Goal: Information Seeking & Learning: Check status

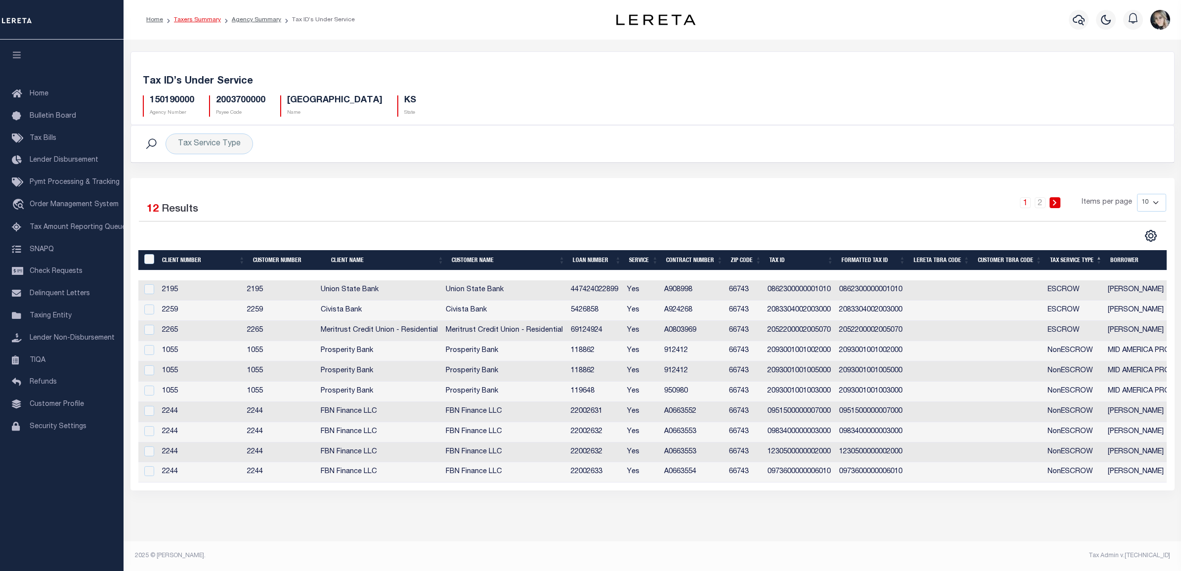
click at [191, 20] on link "Taxers Summary" at bounding box center [197, 20] width 47 height 6
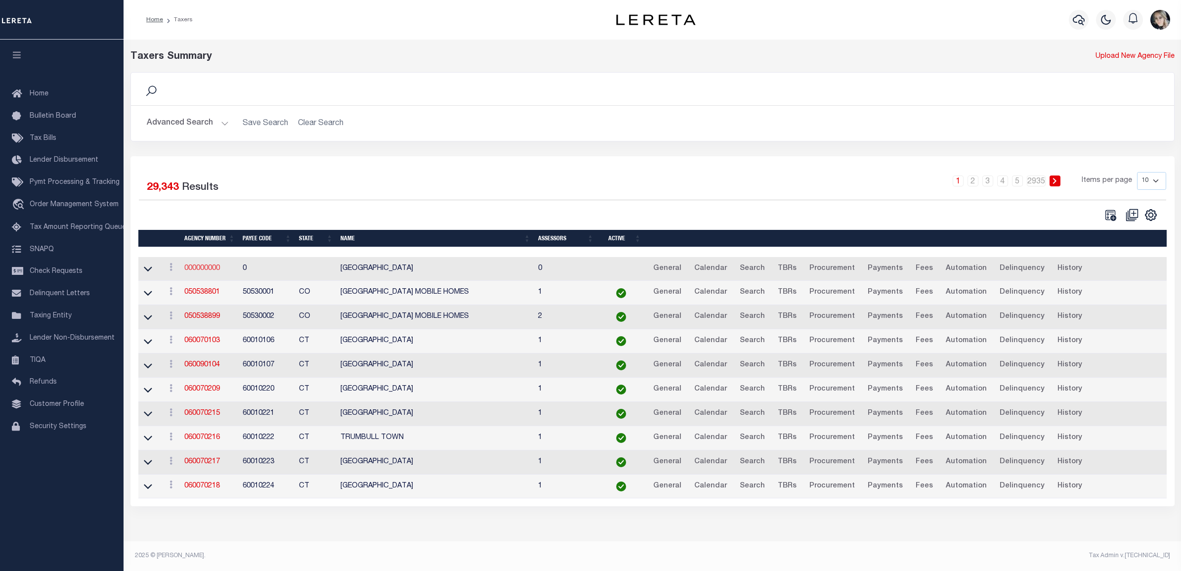
click at [220, 270] on link "000000000" at bounding box center [202, 268] width 36 height 7
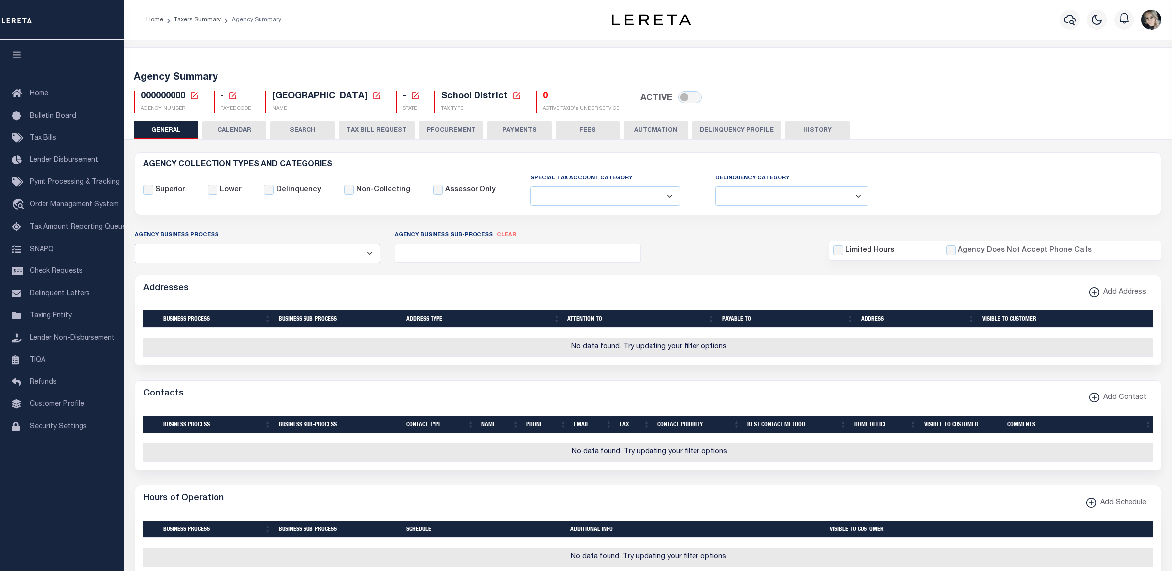
select select
click at [195, 98] on icon at bounding box center [194, 95] width 9 height 9
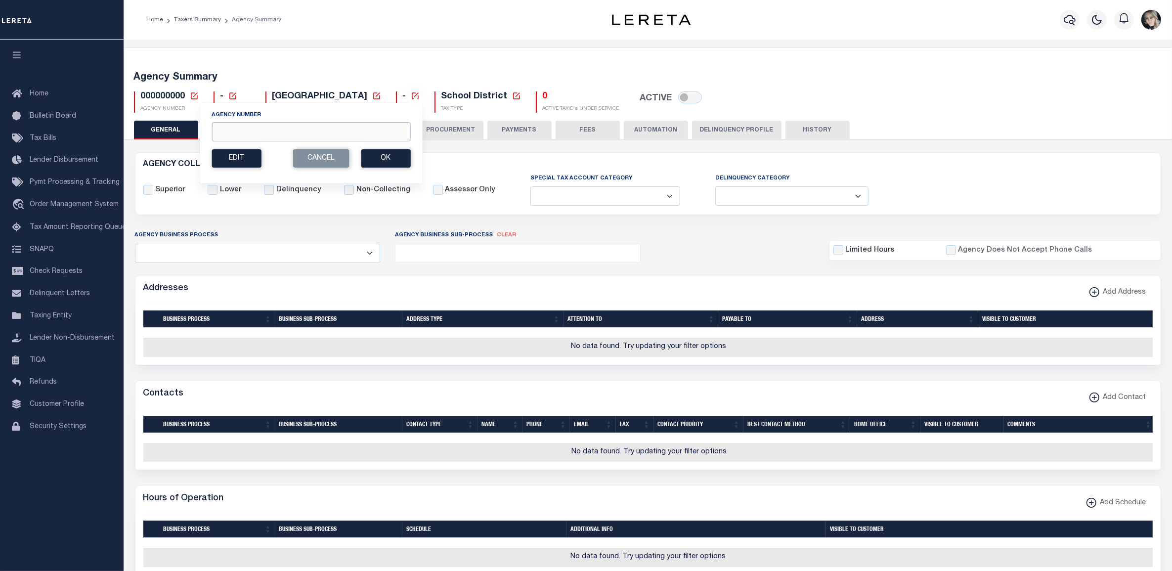
click at [242, 139] on input "Agency Number" at bounding box center [311, 131] width 199 height 19
paste input "420840000"
type input "420840000"
click at [373, 161] on button "Ok" at bounding box center [385, 158] width 49 height 18
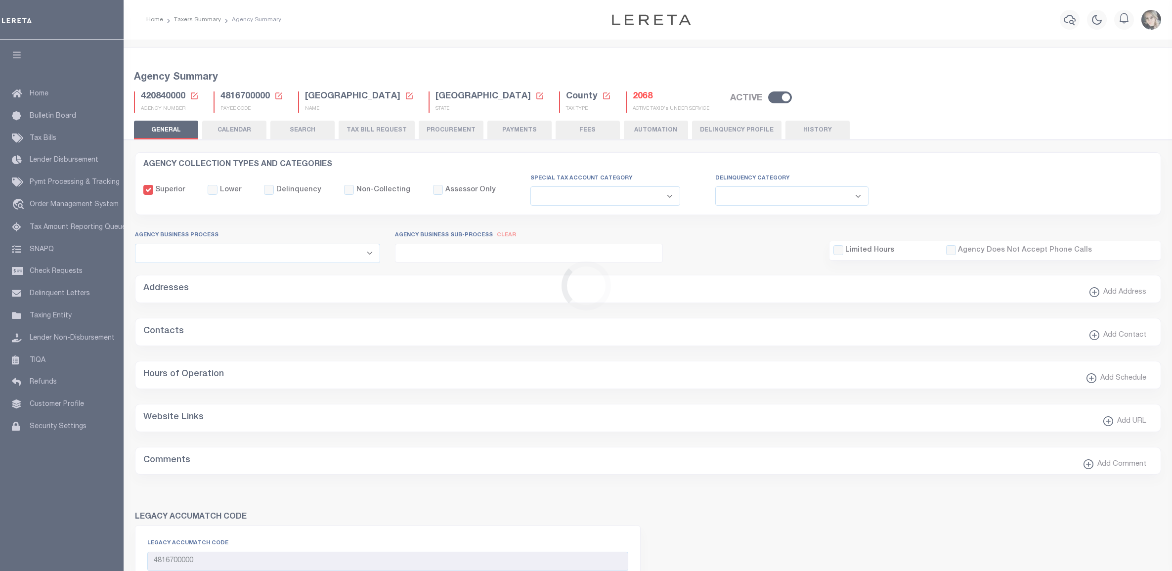
select select
click at [633, 94] on h5 "2068" at bounding box center [671, 96] width 77 height 11
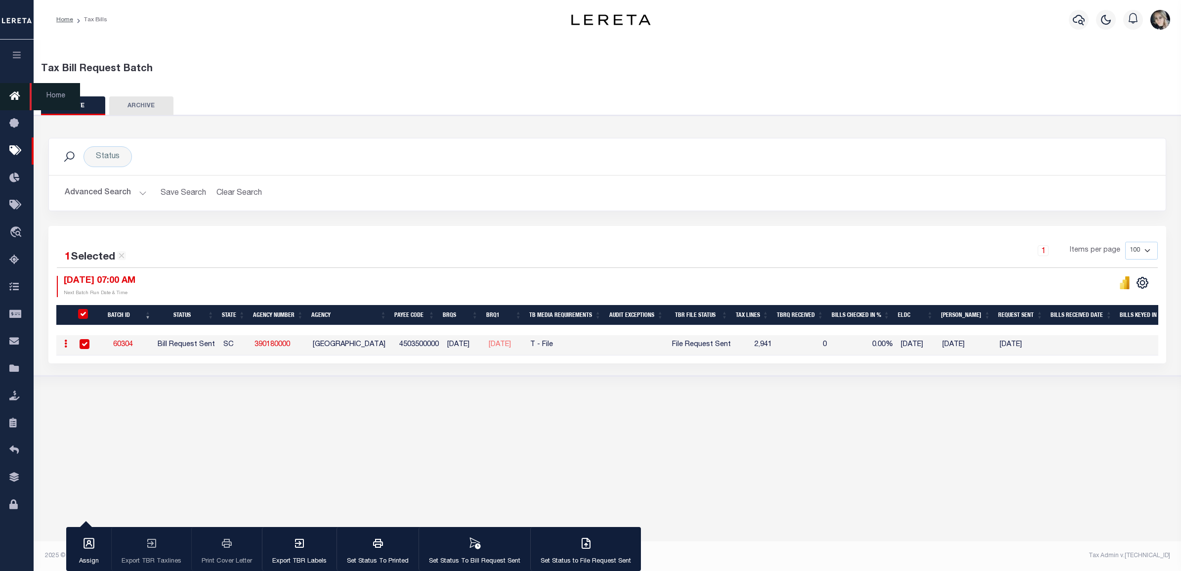
click at [15, 101] on icon at bounding box center [17, 96] width 16 height 12
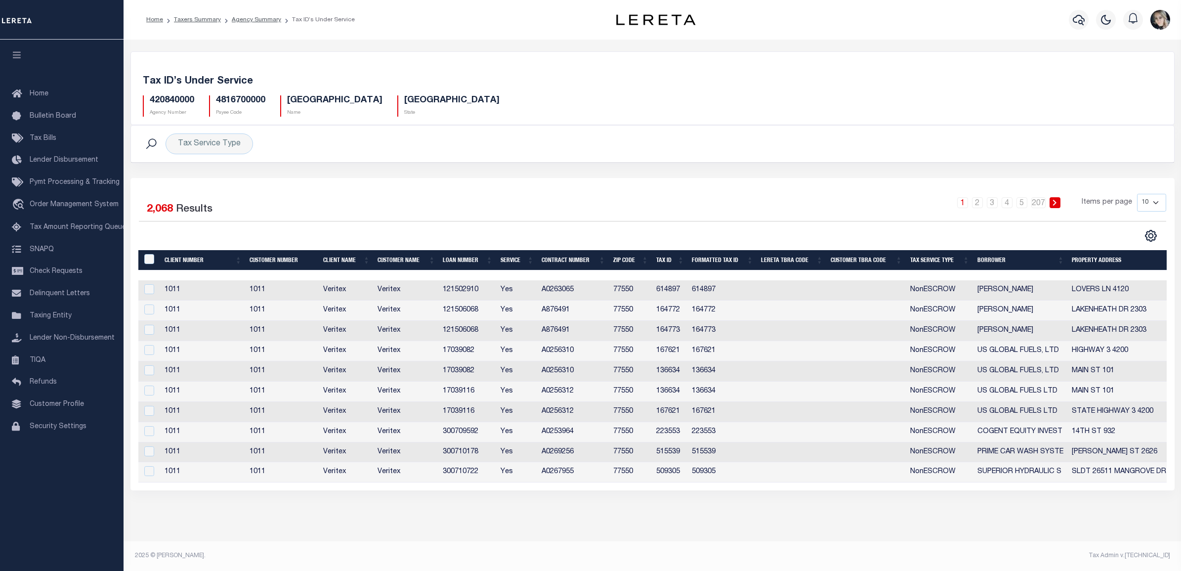
click at [870, 265] on th "Customer TBRA Code" at bounding box center [867, 260] width 80 height 20
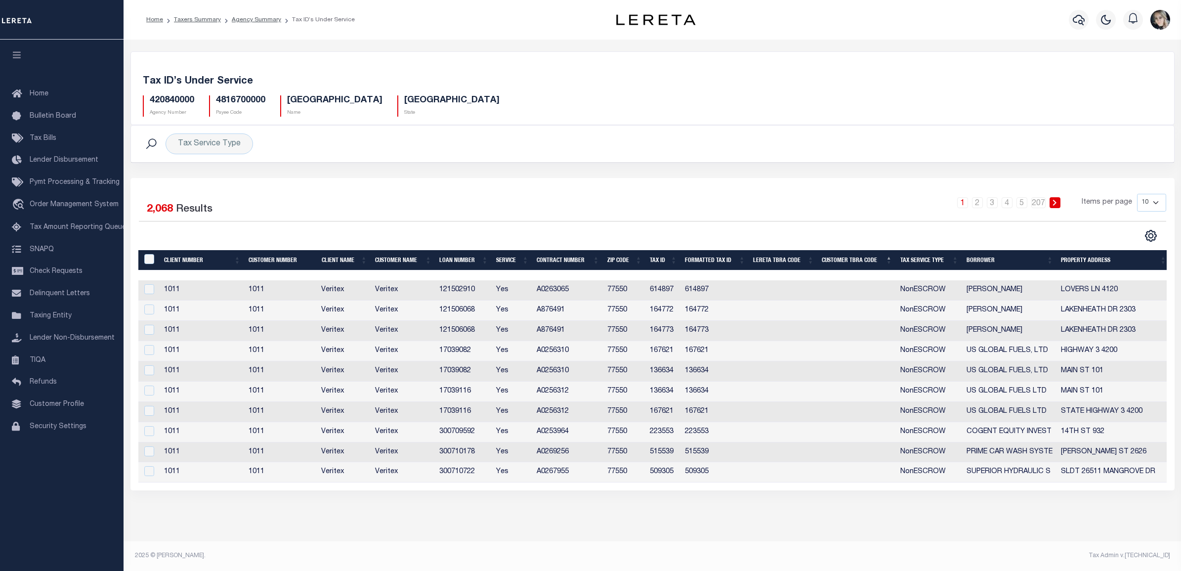
click at [1147, 204] on select "10 25 50 100" at bounding box center [1151, 203] width 29 height 18
select select "100"
click at [1137, 194] on select "10 25 50 100" at bounding box center [1151, 203] width 29 height 18
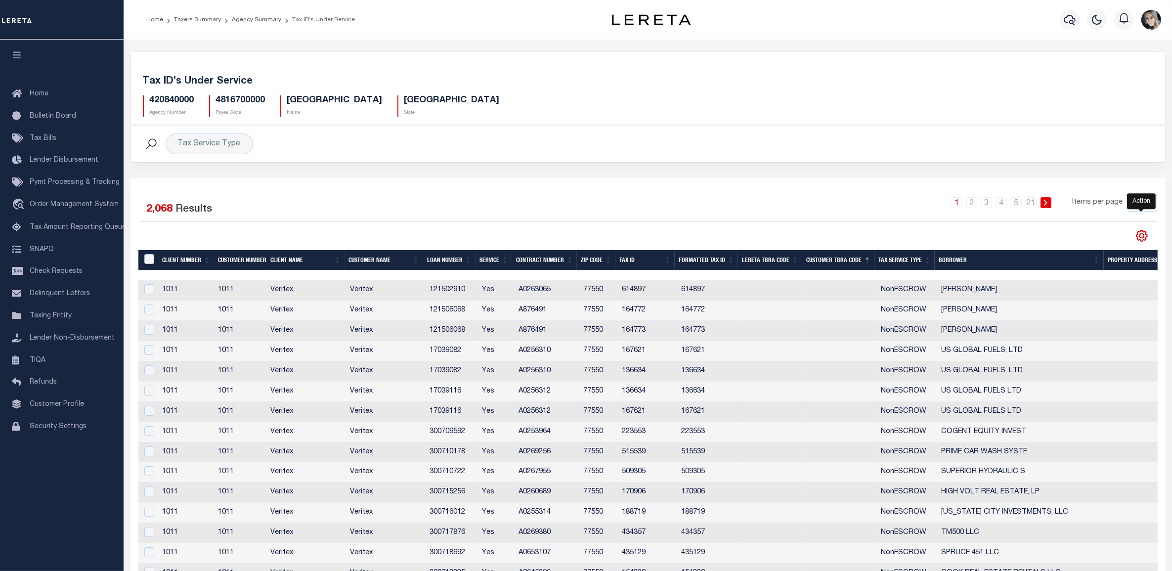
click at [1147, 238] on icon "" at bounding box center [1141, 236] width 11 height 11
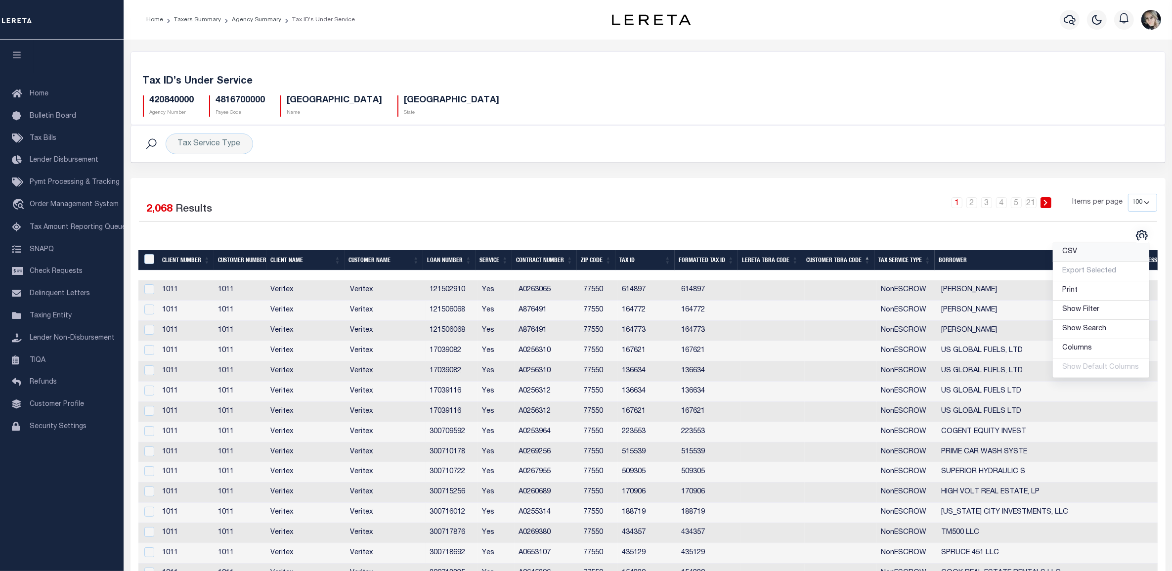
click at [1110, 255] on link "CSV" at bounding box center [1101, 252] width 96 height 19
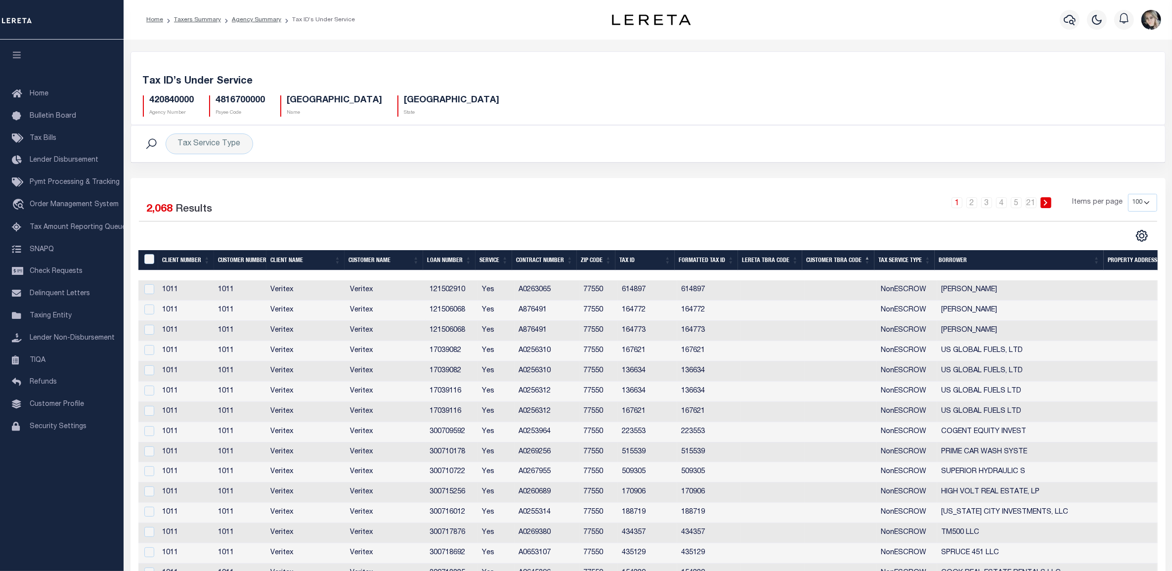
click at [314, 168] on div "Tax Service Type Search Advanced Search Save Search Clear Search Service Contai…" at bounding box center [648, 151] width 1050 height 53
click at [248, 21] on link "Agency Summary" at bounding box center [256, 20] width 49 height 6
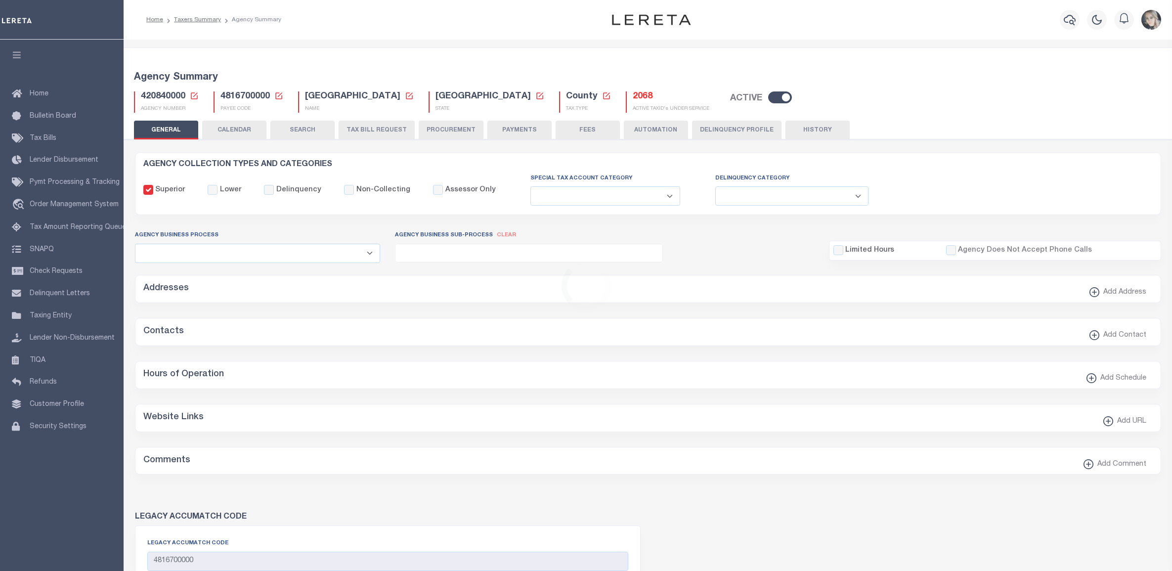
select select
click at [384, 127] on button "TAX BILL REQUEST" at bounding box center [377, 130] width 76 height 19
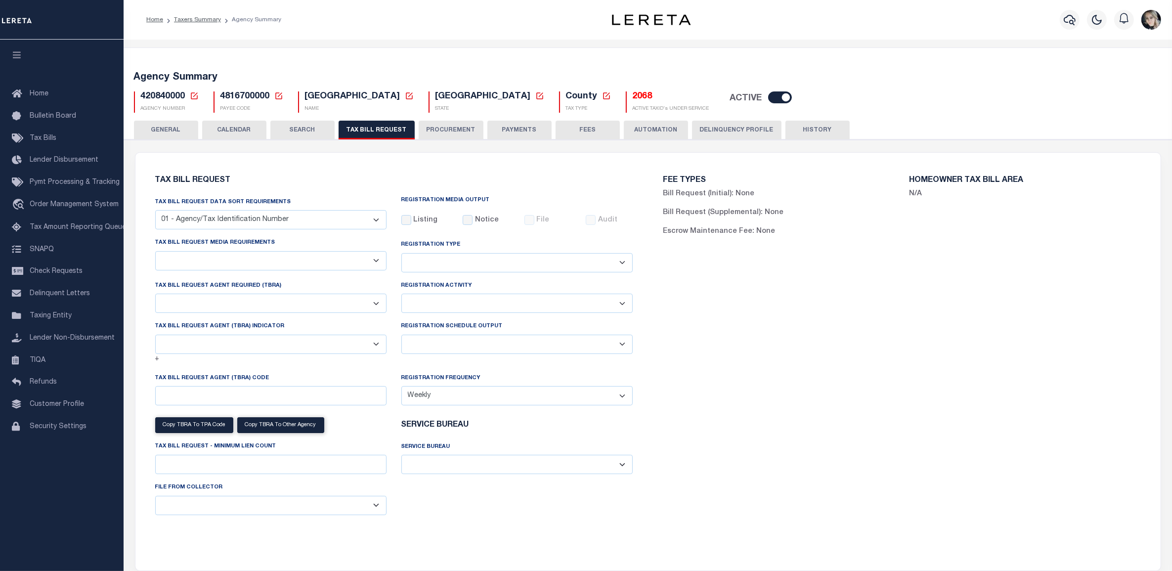
select select "28"
checkbox input "false"
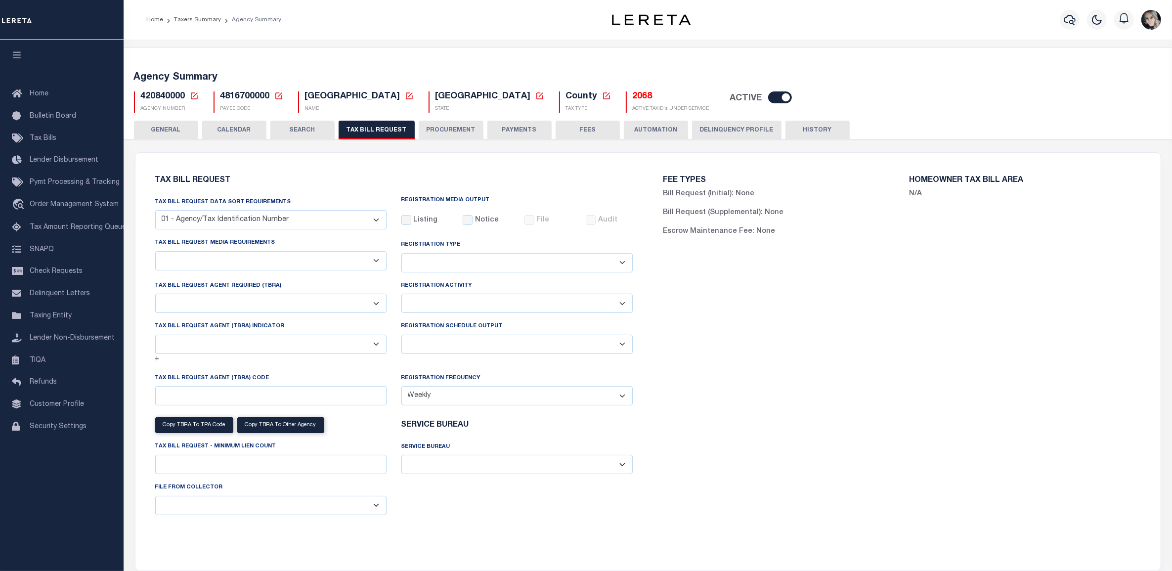
select select "22"
select select "true"
select select "14"
select select
click at [387, 131] on button "TAX BILL REQUEST" at bounding box center [377, 130] width 76 height 19
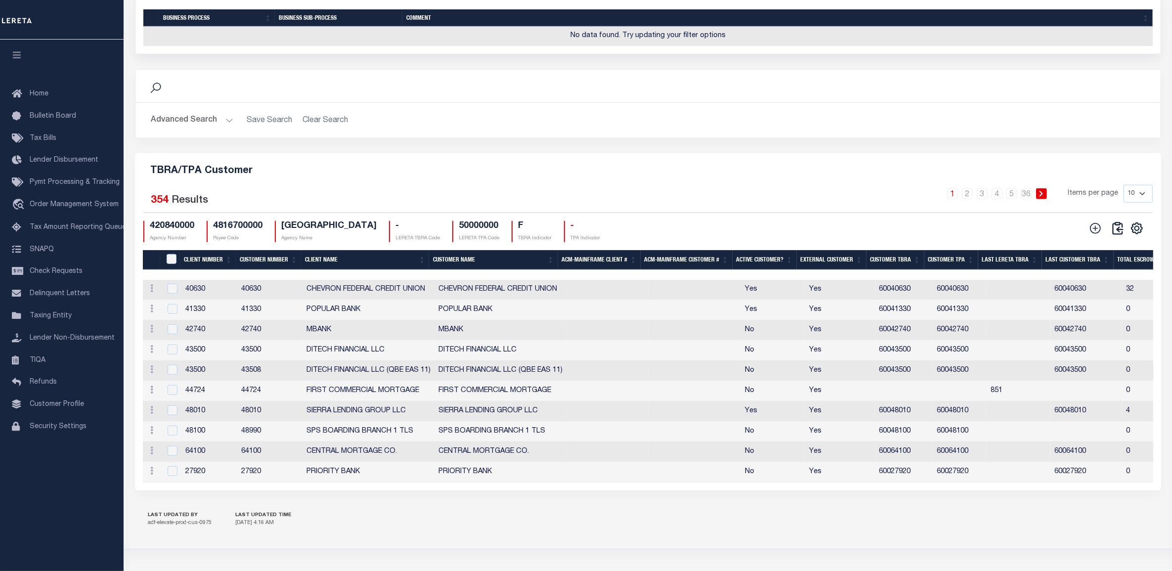
scroll to position [1050, 0]
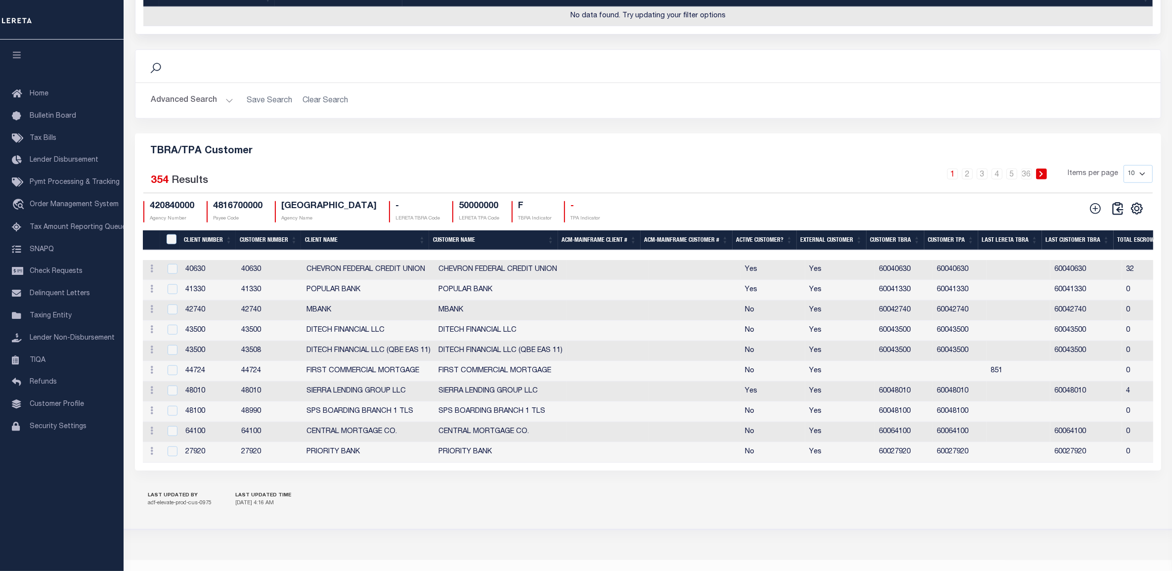
click at [196, 251] on th "Client Number" at bounding box center [208, 240] width 56 height 20
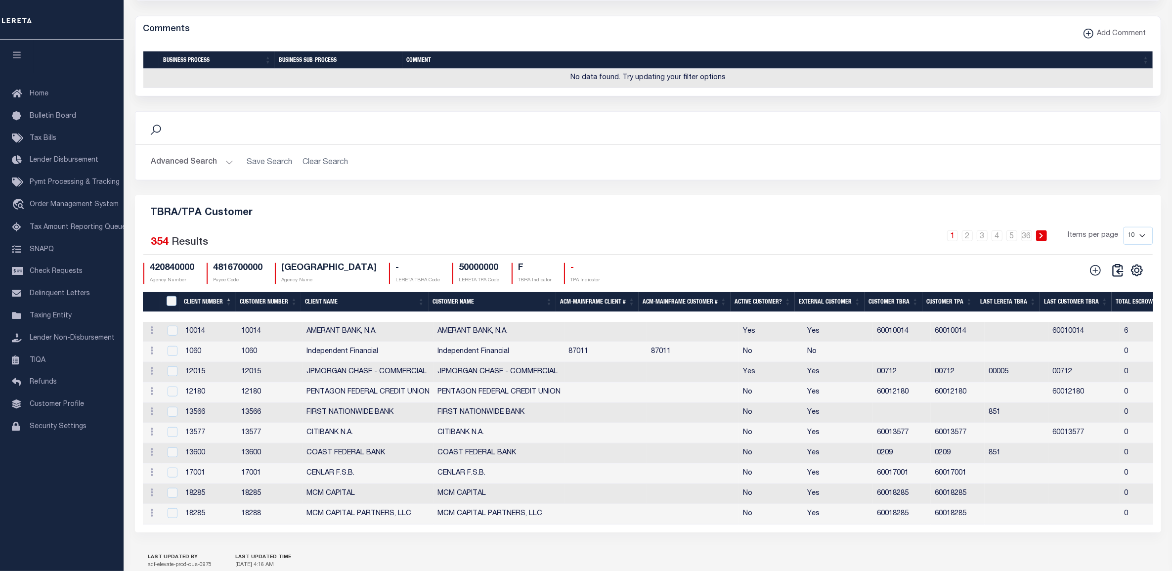
scroll to position [1102, 0]
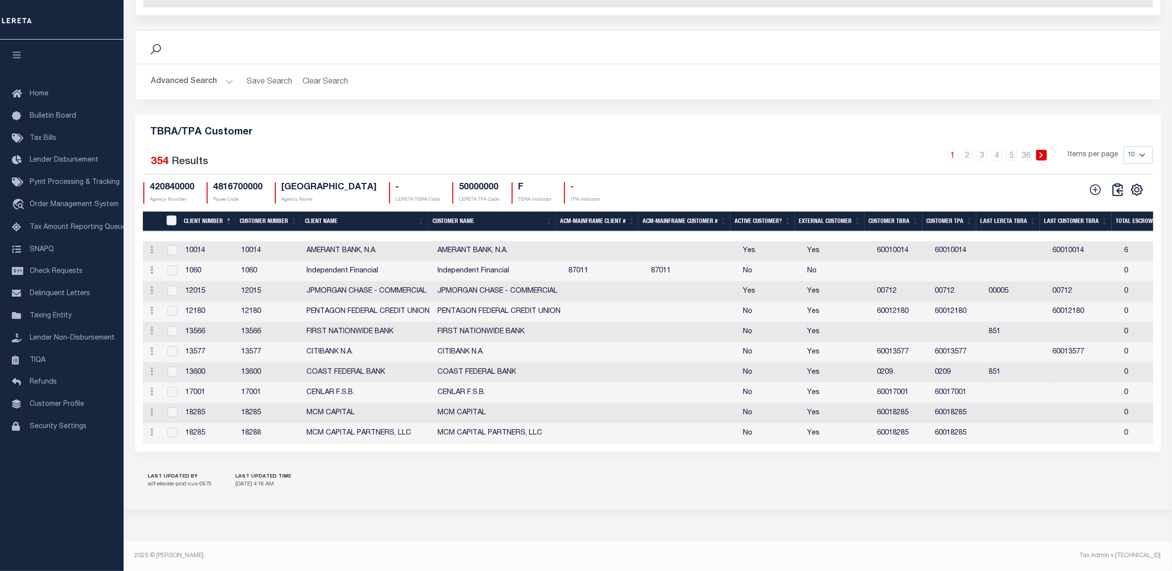
click at [206, 82] on button "Advanced Search" at bounding box center [192, 81] width 82 height 19
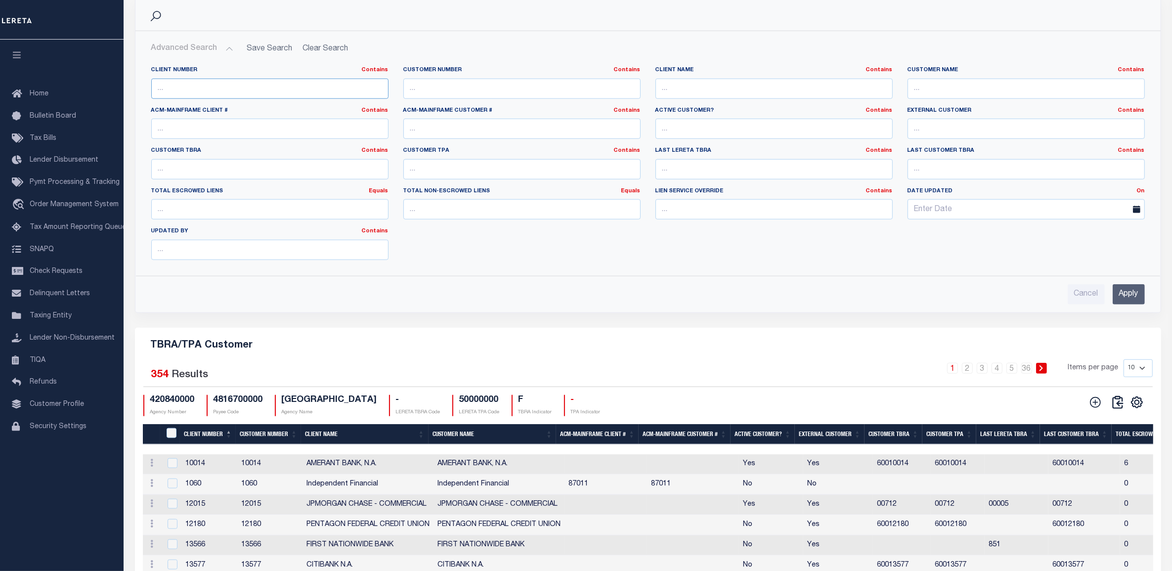
click at [264, 99] on input "text" at bounding box center [269, 89] width 237 height 20
click at [1121, 304] on input "Apply" at bounding box center [1129, 294] width 32 height 20
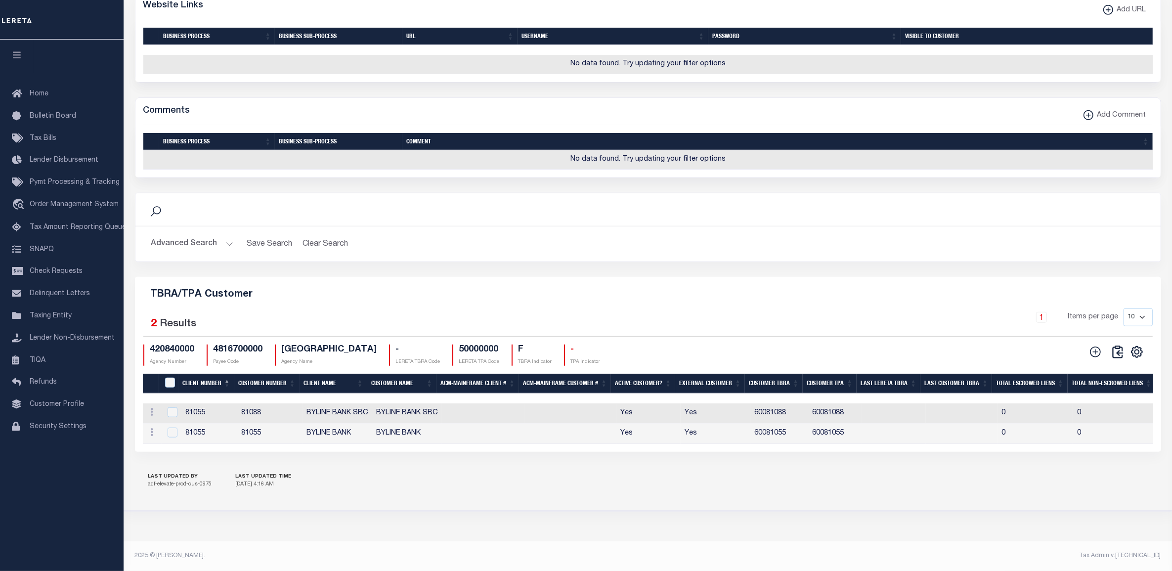
scroll to position [947, 0]
click at [223, 234] on button "Advanced Search" at bounding box center [192, 243] width 82 height 19
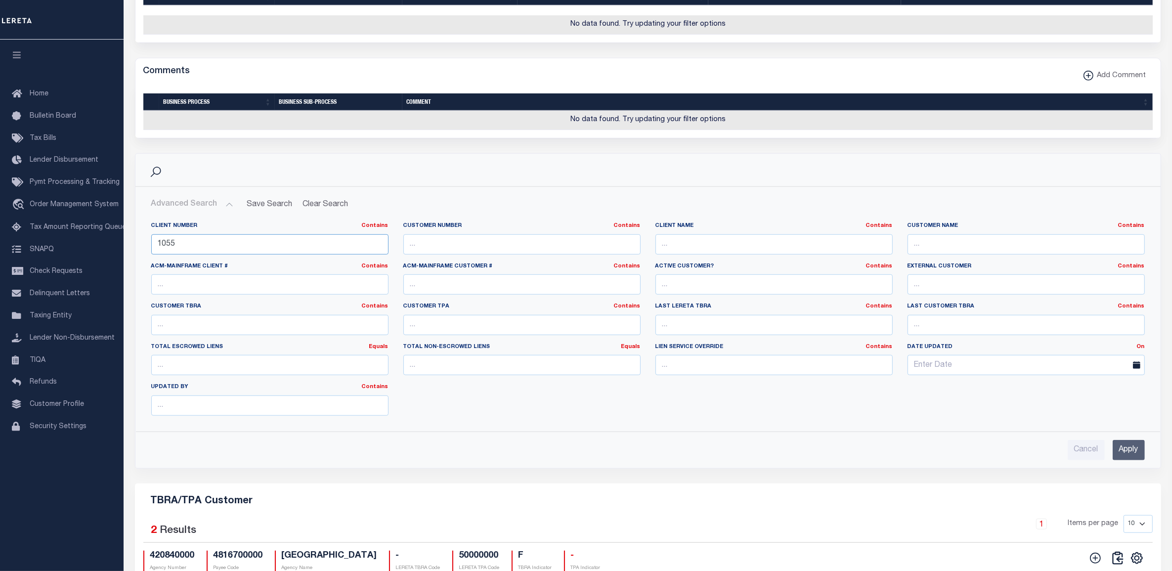
click at [168, 255] on input "1055" at bounding box center [269, 244] width 237 height 20
click at [169, 255] on input "1055" at bounding box center [269, 244] width 237 height 20
click at [168, 255] on input "1055" at bounding box center [269, 244] width 237 height 20
paste input "96"
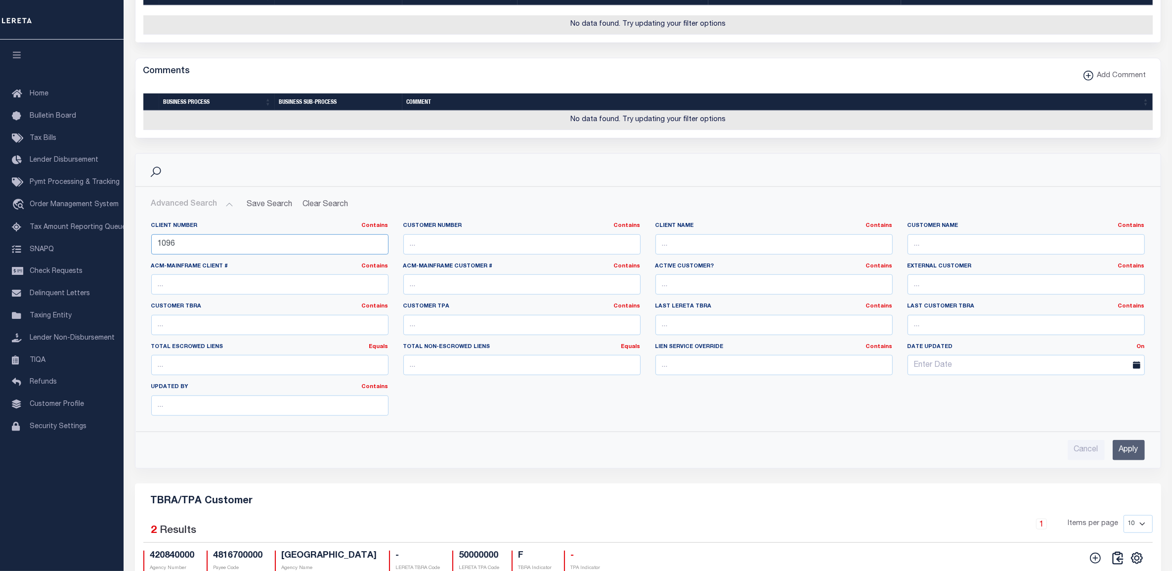
type input "1096"
click at [1110, 460] on div "Cancel Apply" at bounding box center [647, 450] width 993 height 20
click at [1143, 460] on input "Apply" at bounding box center [1129, 450] width 32 height 20
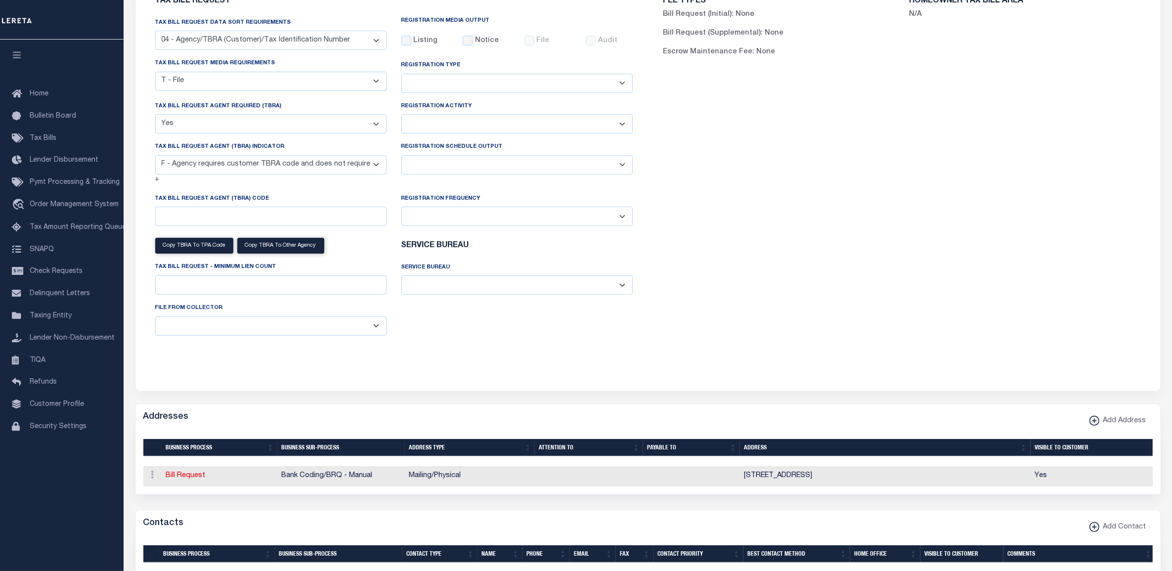
scroll to position [0, 0]
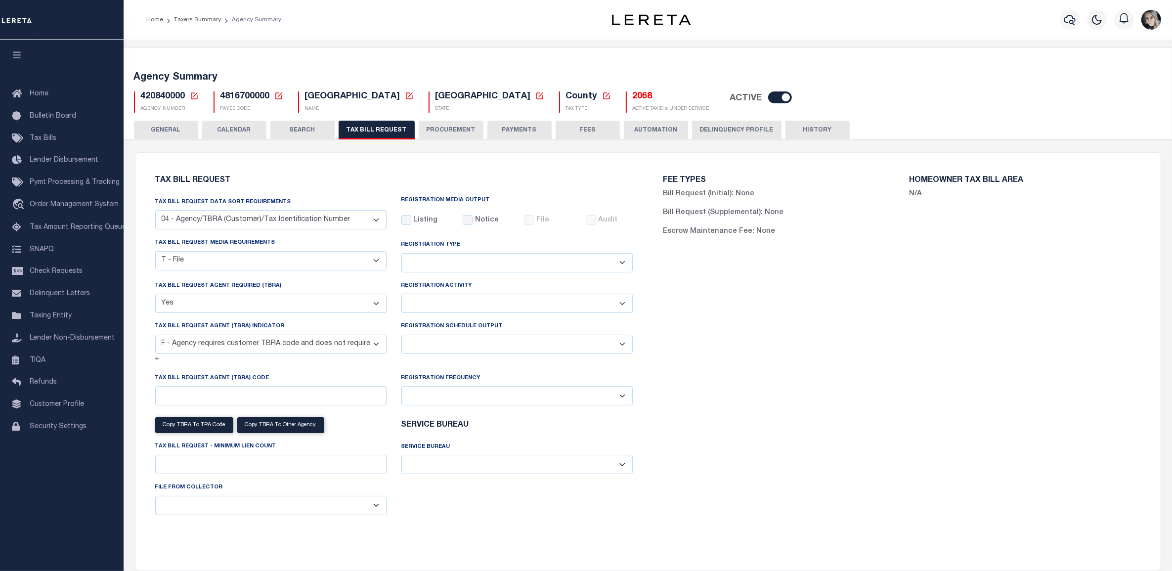
click at [379, 125] on button "TAX BILL REQUEST" at bounding box center [377, 130] width 76 height 19
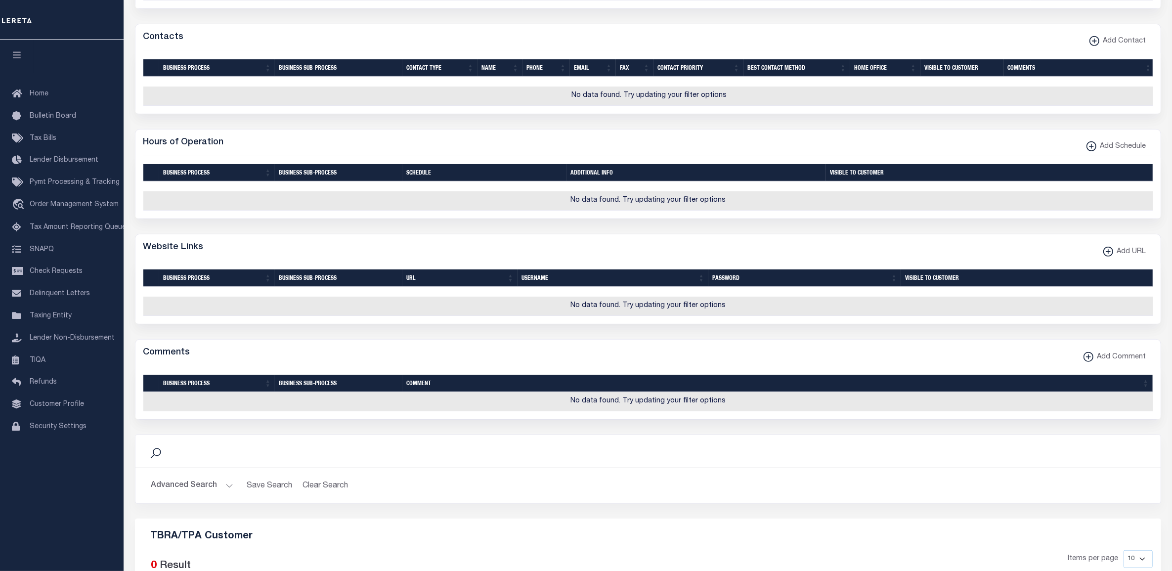
scroll to position [925, 0]
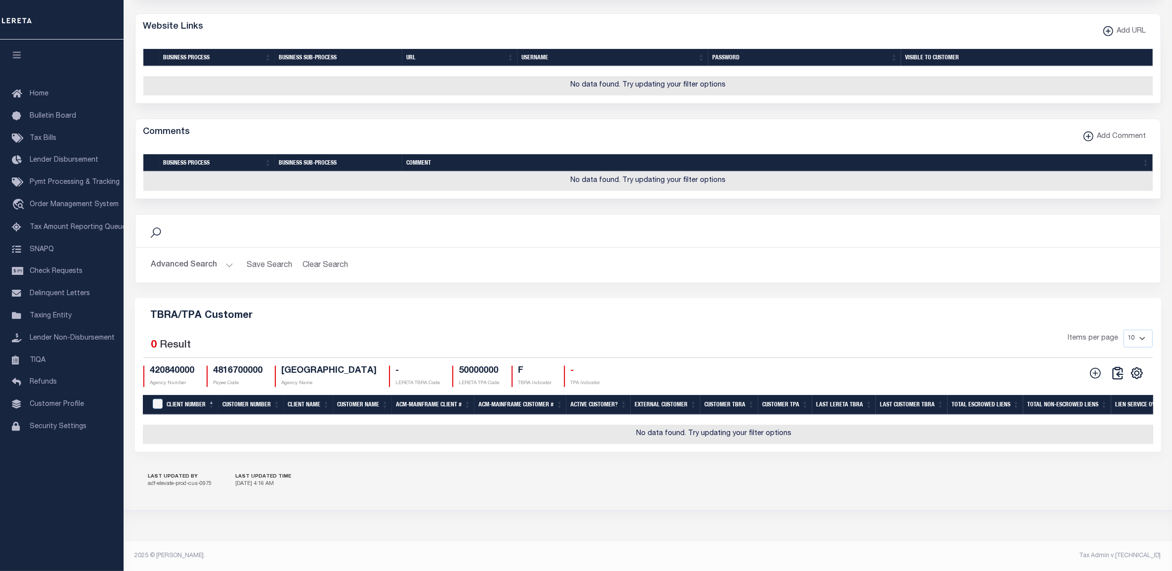
click at [208, 263] on button "Advanced Search" at bounding box center [192, 265] width 82 height 19
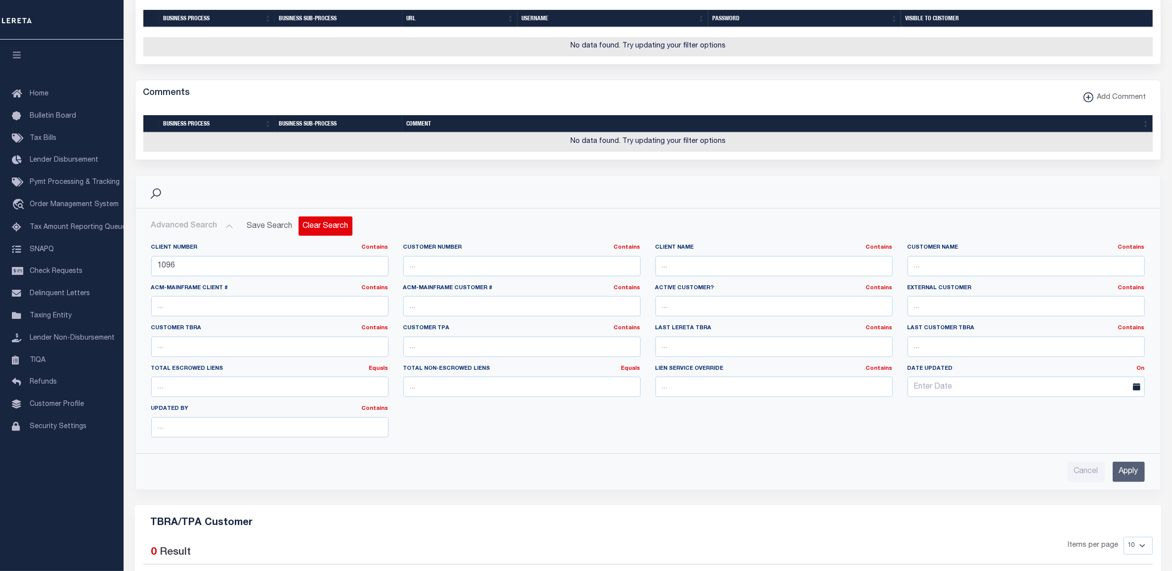
click at [320, 236] on button "Clear Search" at bounding box center [326, 225] width 54 height 19
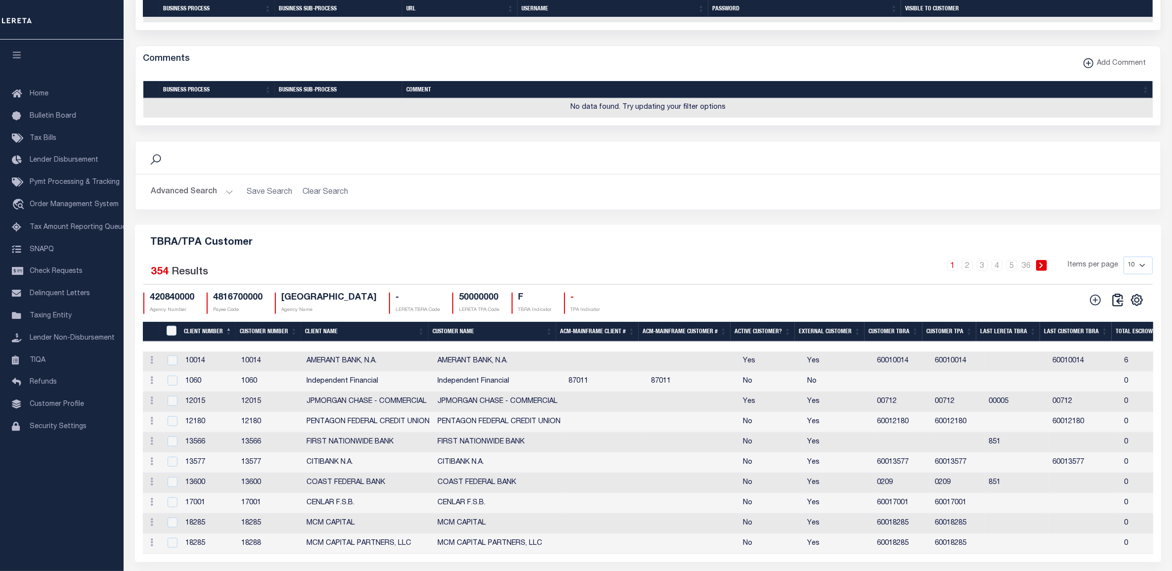
scroll to position [987, 0]
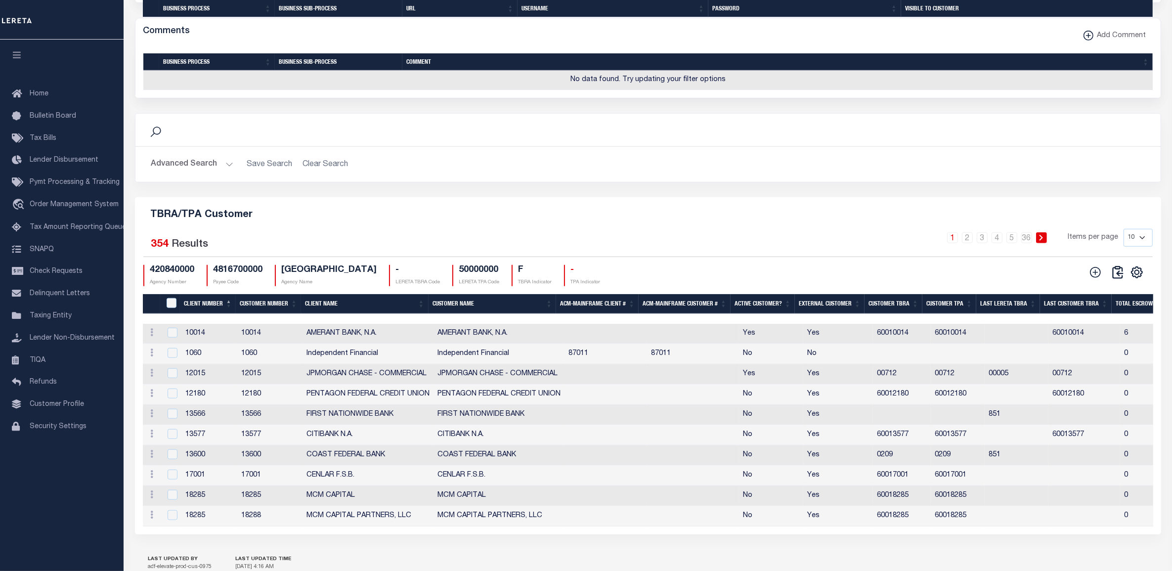
click at [179, 221] on h5 "TBRA/TPA Customer" at bounding box center [648, 213] width 1010 height 16
copy div "TBRA/TPA Customer Selected"
click at [843, 255] on div "1 2 3 4 5 … 36 Items per page 10 25 50 100" at bounding box center [775, 242] width 753 height 26
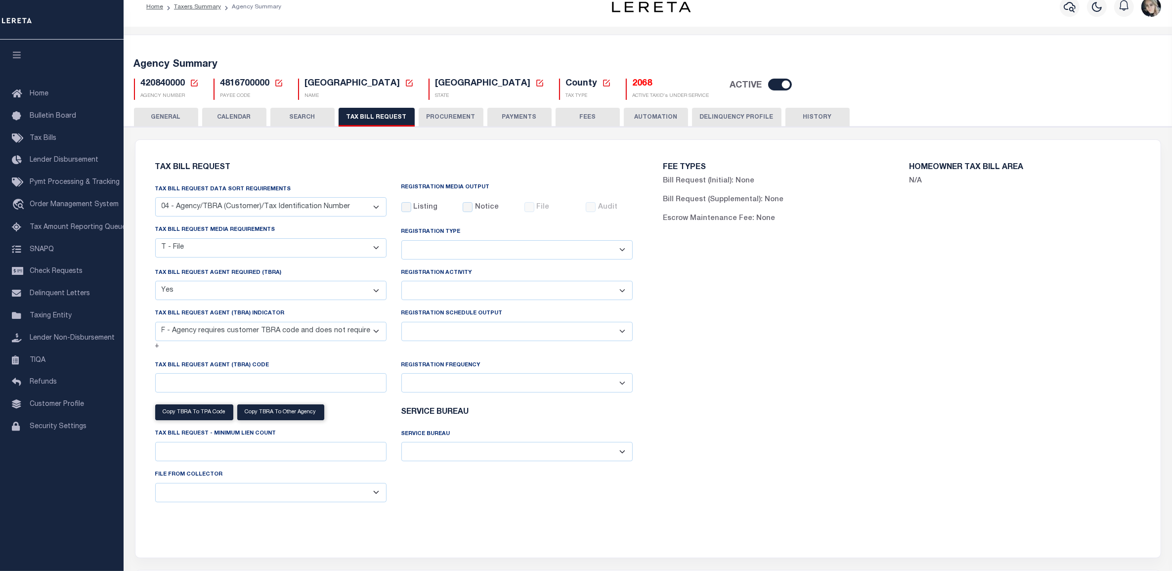
scroll to position [0, 0]
